Goal: Information Seeking & Learning: Understand process/instructions

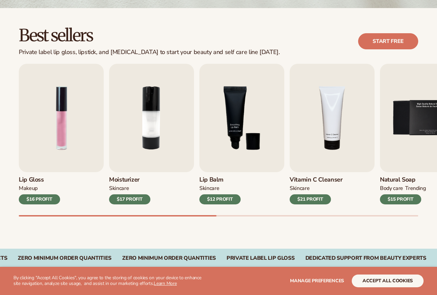
scroll to position [173, 0]
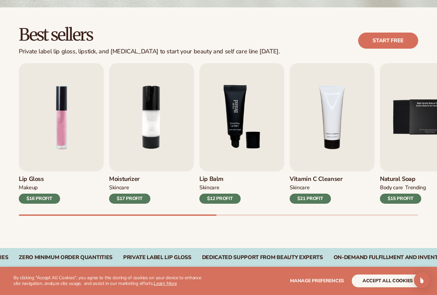
click at [232, 107] on img "3 / 9" at bounding box center [241, 117] width 85 height 108
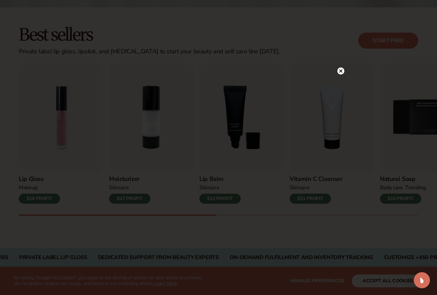
click at [339, 69] on icon at bounding box center [340, 70] width 3 height 3
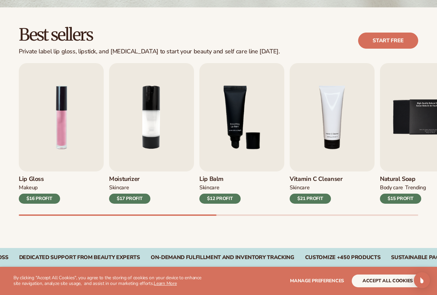
click at [224, 201] on div "$12 PROFIT" at bounding box center [219, 198] width 41 height 10
click at [236, 113] on img "3 / 9" at bounding box center [241, 117] width 85 height 108
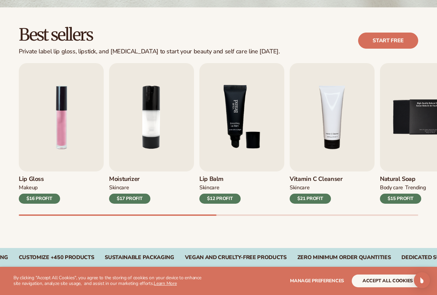
click at [236, 125] on img "3 / 9" at bounding box center [241, 117] width 85 height 108
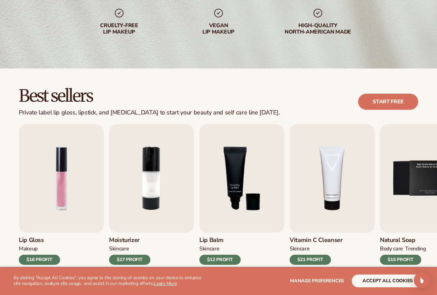
scroll to position [146, 0]
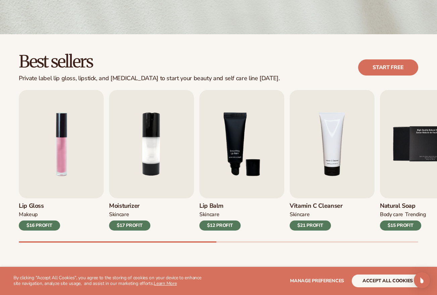
click at [228, 226] on div "$12 PROFIT" at bounding box center [219, 225] width 41 height 10
click at [211, 199] on div "Lip Balm SKINCARE $12 PROFIT" at bounding box center [241, 214] width 85 height 32
click at [236, 139] on img "3 / 9" at bounding box center [241, 144] width 85 height 108
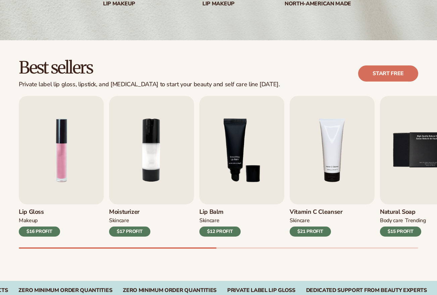
scroll to position [140, 0]
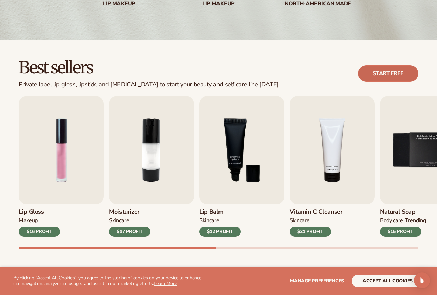
click at [384, 72] on link "Start free" at bounding box center [388, 73] width 60 height 16
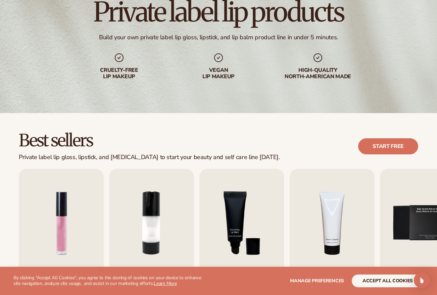
scroll to position [0, 0]
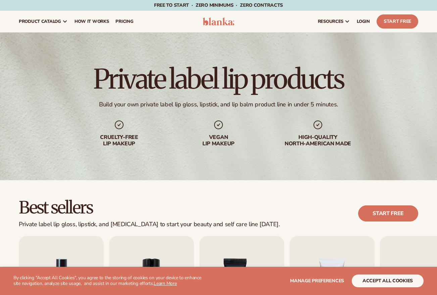
scroll to position [1, 0]
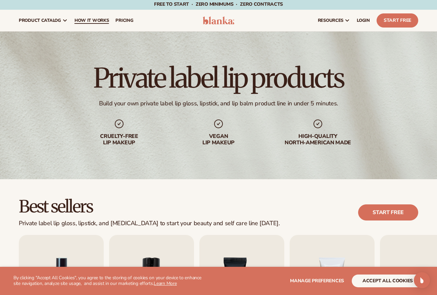
click at [86, 22] on span "How It Works" at bounding box center [91, 20] width 35 height 5
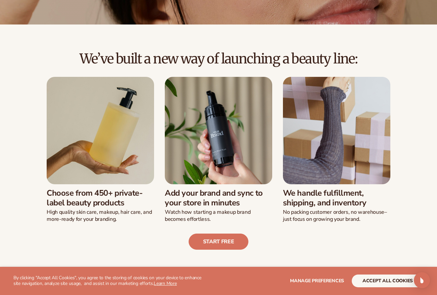
scroll to position [113, 0]
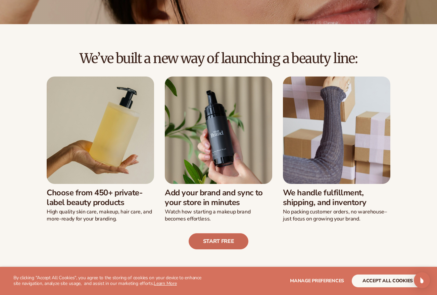
click at [233, 237] on link "Start free" at bounding box center [218, 241] width 60 height 16
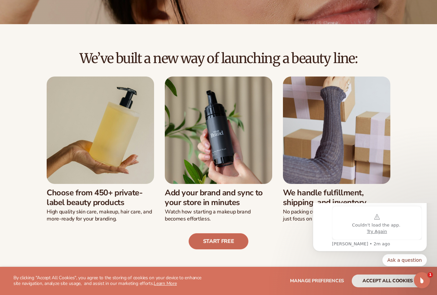
scroll to position [0, 0]
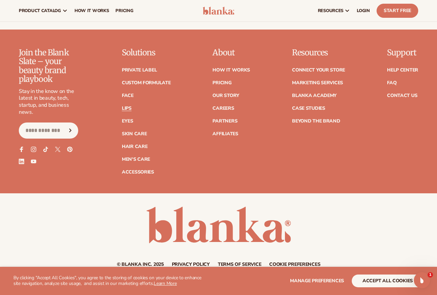
scroll to position [1265, 0]
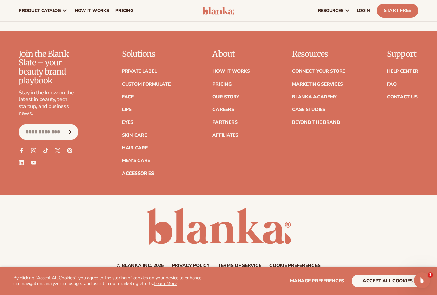
click at [60, 134] on input "Email" at bounding box center [48, 132] width 59 height 16
click at [406, 99] on link "Contact Us" at bounding box center [402, 97] width 30 height 5
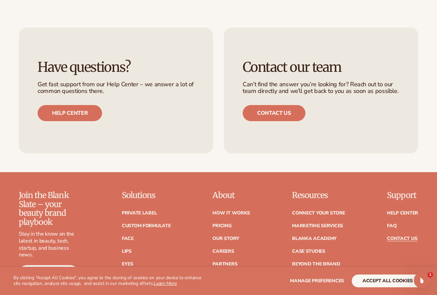
scroll to position [444, 0]
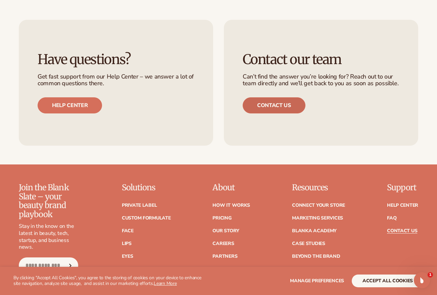
click at [255, 105] on link "Contact us" at bounding box center [273, 105] width 63 height 16
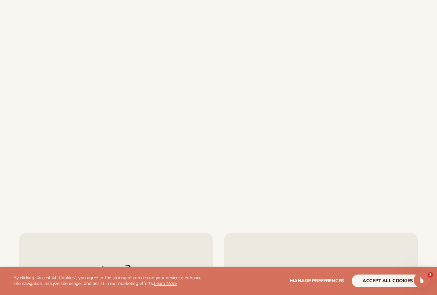
scroll to position [234, 0]
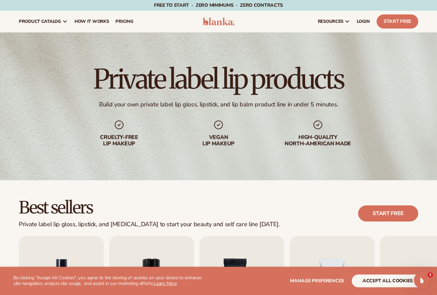
click at [211, 22] on img at bounding box center [219, 21] width 32 height 8
